Goal: Information Seeking & Learning: Learn about a topic

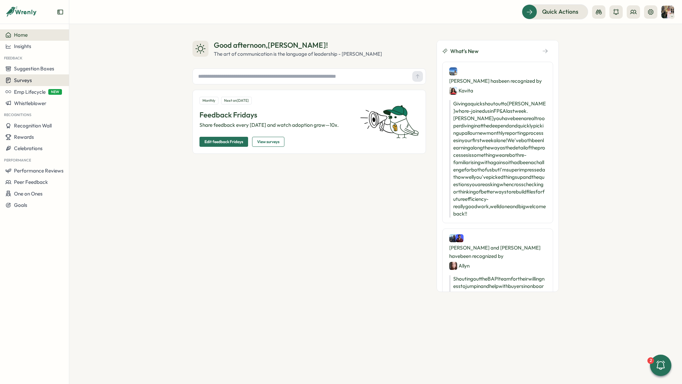
click at [31, 83] on div "Surveys" at bounding box center [18, 80] width 27 height 6
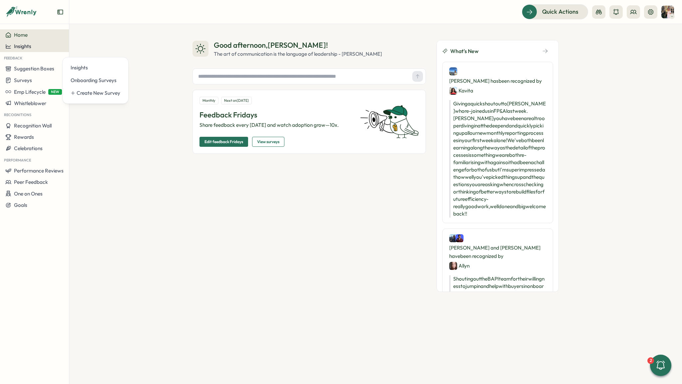
click at [44, 45] on div "Insights" at bounding box center [34, 46] width 58 height 6
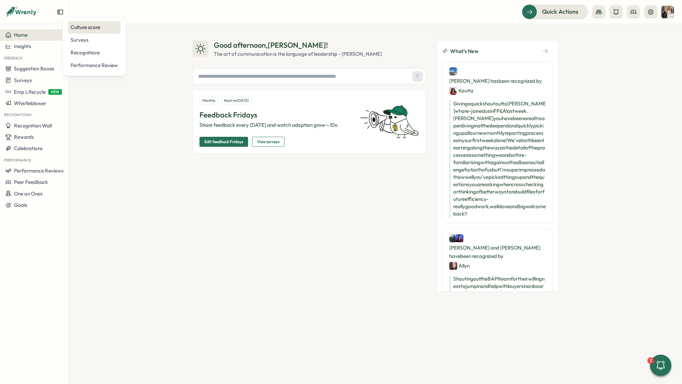
click at [89, 29] on div "Culture score" at bounding box center [94, 27] width 47 height 7
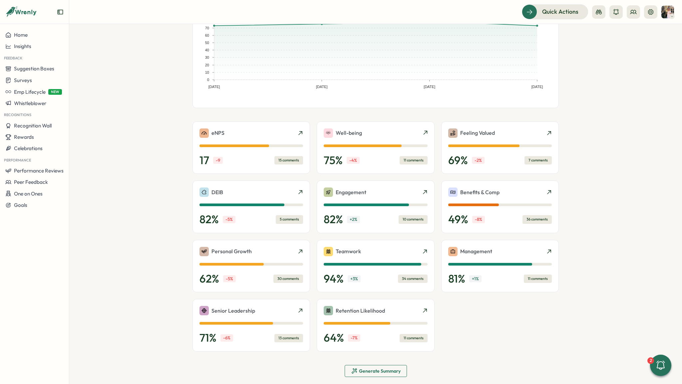
scroll to position [80, 0]
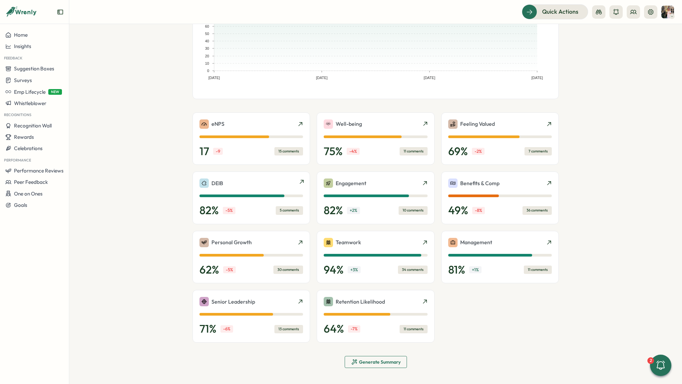
click at [287, 212] on div "5 comments" at bounding box center [289, 210] width 27 height 8
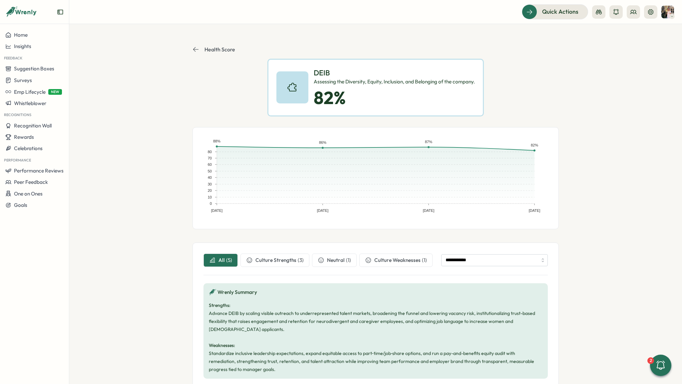
click at [217, 50] on p "Health Score" at bounding box center [220, 49] width 31 height 6
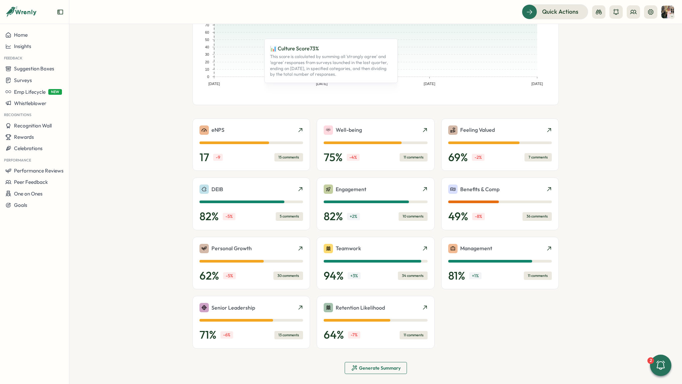
scroll to position [80, 0]
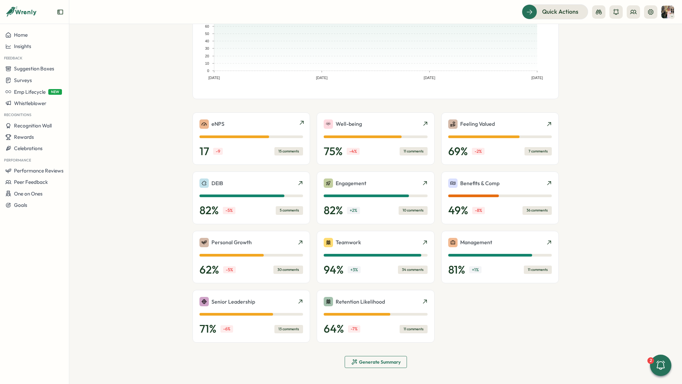
click at [289, 147] on div "15 comments" at bounding box center [289, 151] width 29 height 8
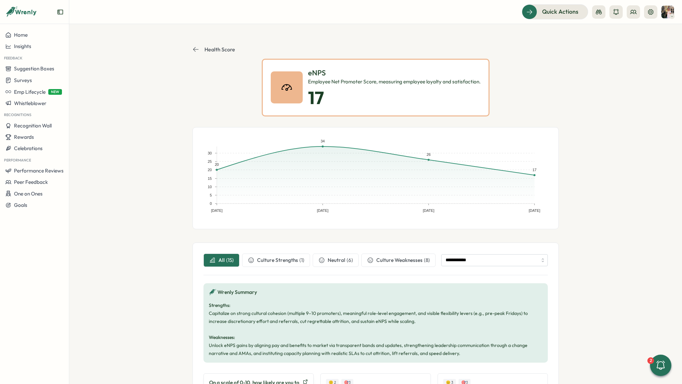
click at [218, 48] on p "Health Score" at bounding box center [220, 49] width 31 height 6
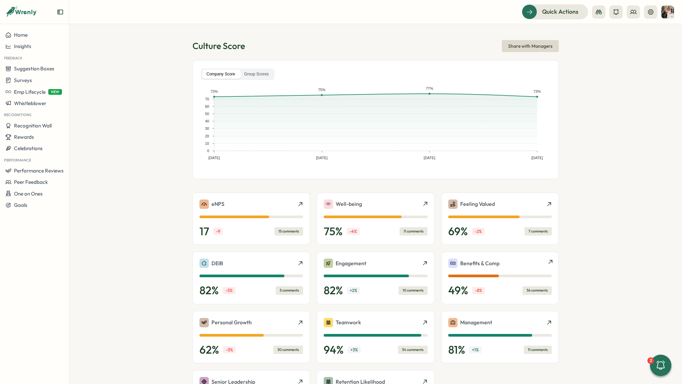
click at [524, 291] on div "36 comments" at bounding box center [537, 290] width 29 height 8
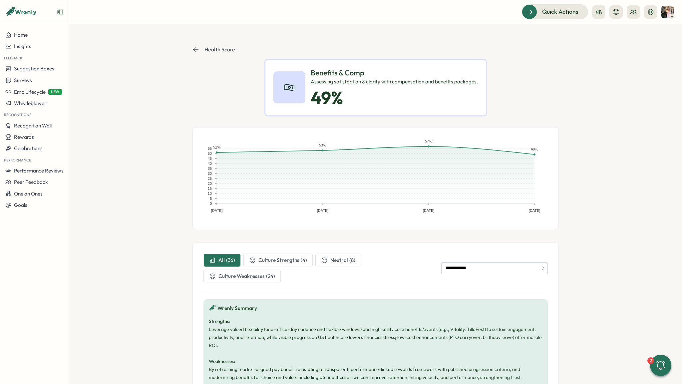
click at [196, 49] on icon at bounding box center [196, 49] width 7 height 7
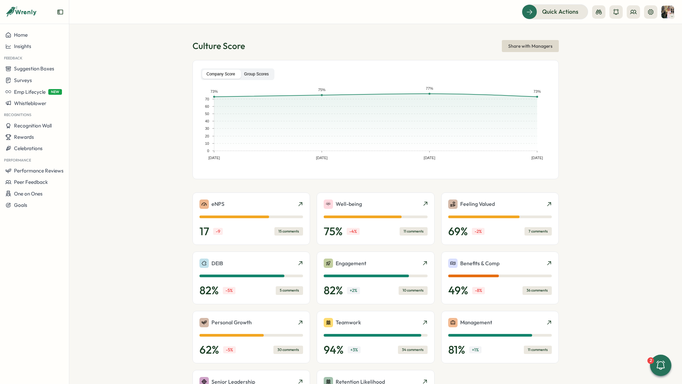
click at [263, 75] on label "Group Scores" at bounding box center [256, 74] width 33 height 9
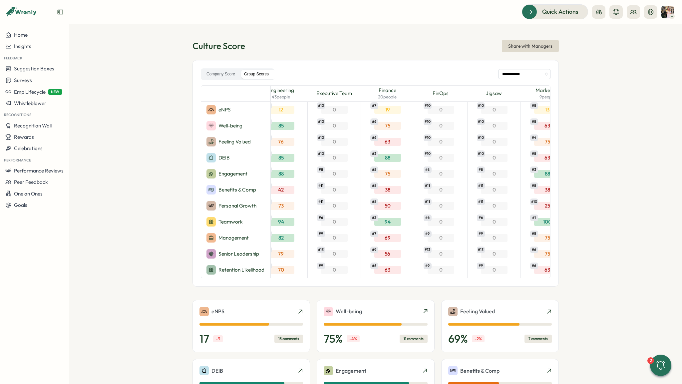
scroll to position [0, 498]
click at [381, 110] on div "19 # 7" at bounding box center [386, 110] width 27 height 8
click at [386, 108] on div "19 # 7" at bounding box center [386, 110] width 27 height 8
click at [387, 112] on div "19 # 7" at bounding box center [386, 110] width 27 height 8
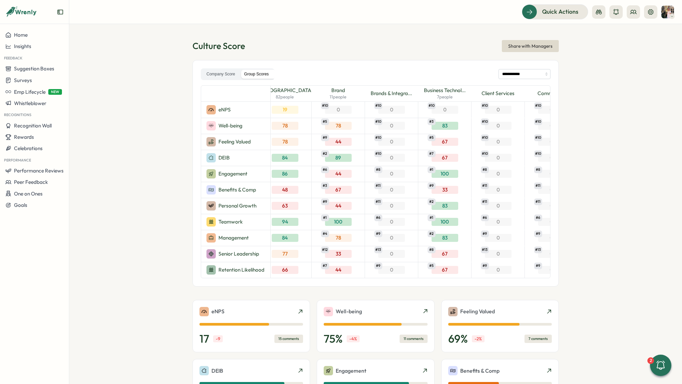
scroll to position [0, 124]
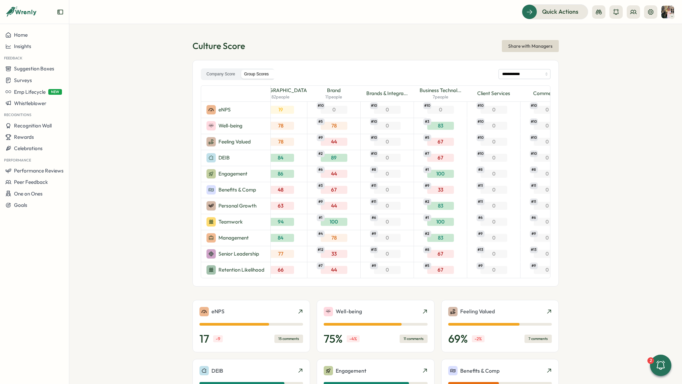
click at [385, 96] on span "Brands & Integra..." at bounding box center [387, 93] width 41 height 7
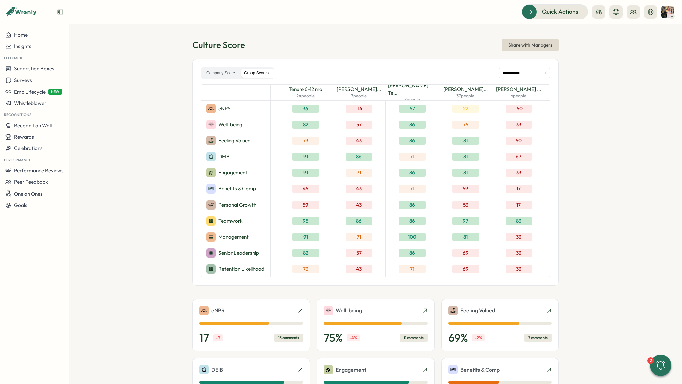
scroll to position [0, 1334]
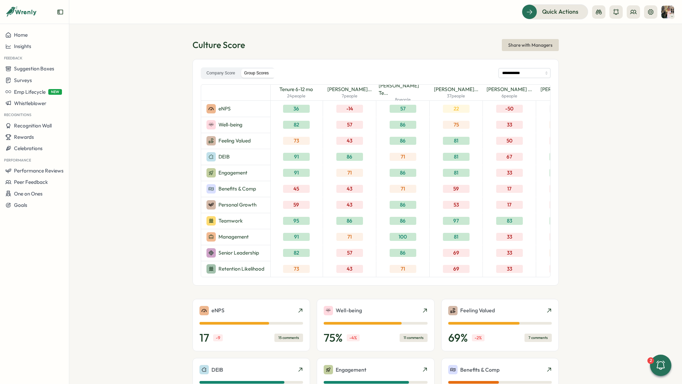
click at [404, 91] on span "Alex Preece's Te..." at bounding box center [403, 89] width 48 height 15
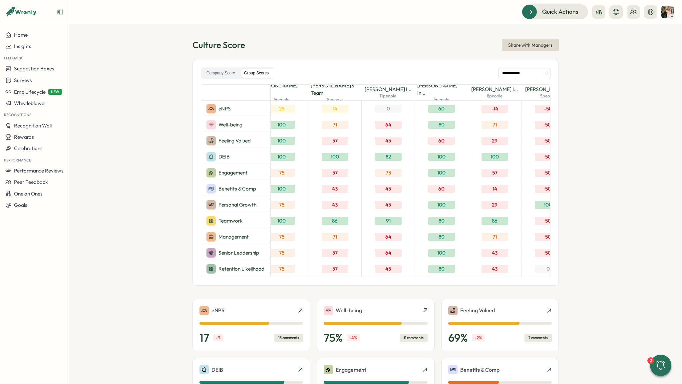
scroll to position [0, 2120]
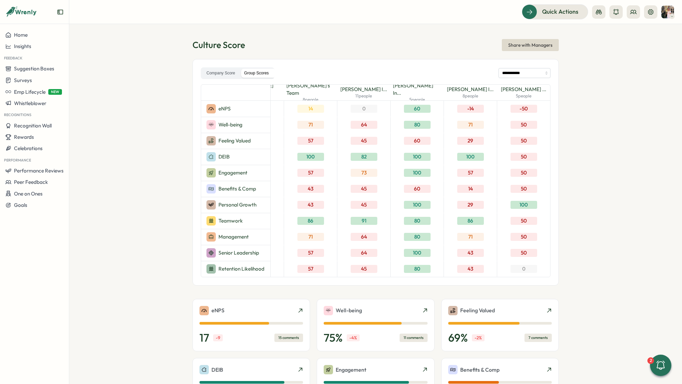
click at [525, 108] on div "-50" at bounding box center [524, 109] width 27 height 8
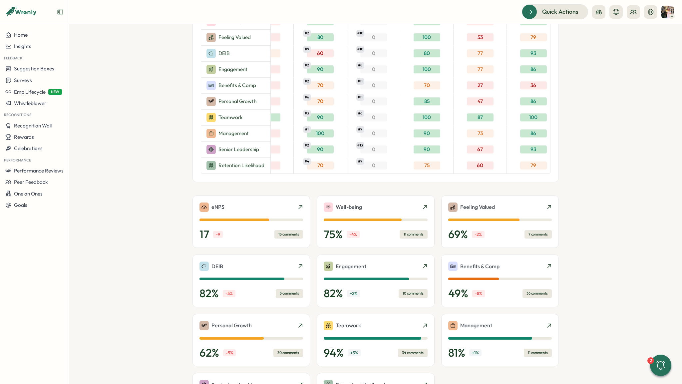
scroll to position [112, 0]
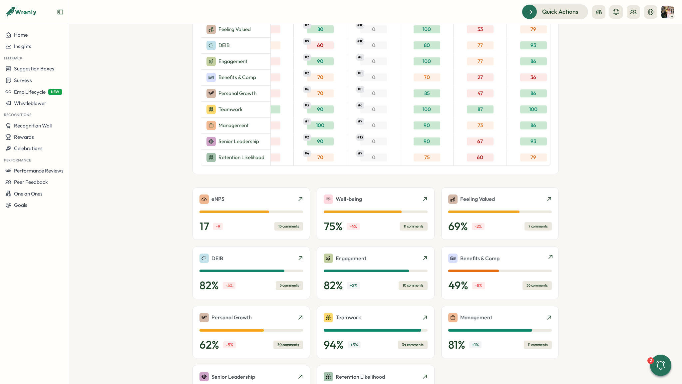
click at [529, 289] on div "36 comments" at bounding box center [537, 285] width 29 height 8
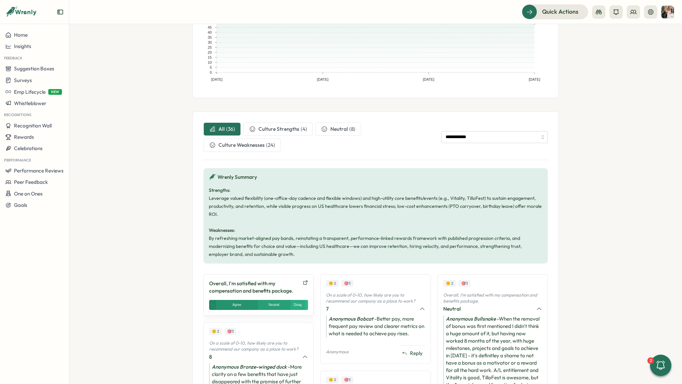
scroll to position [40, 0]
